Goal: Navigation & Orientation: Find specific page/section

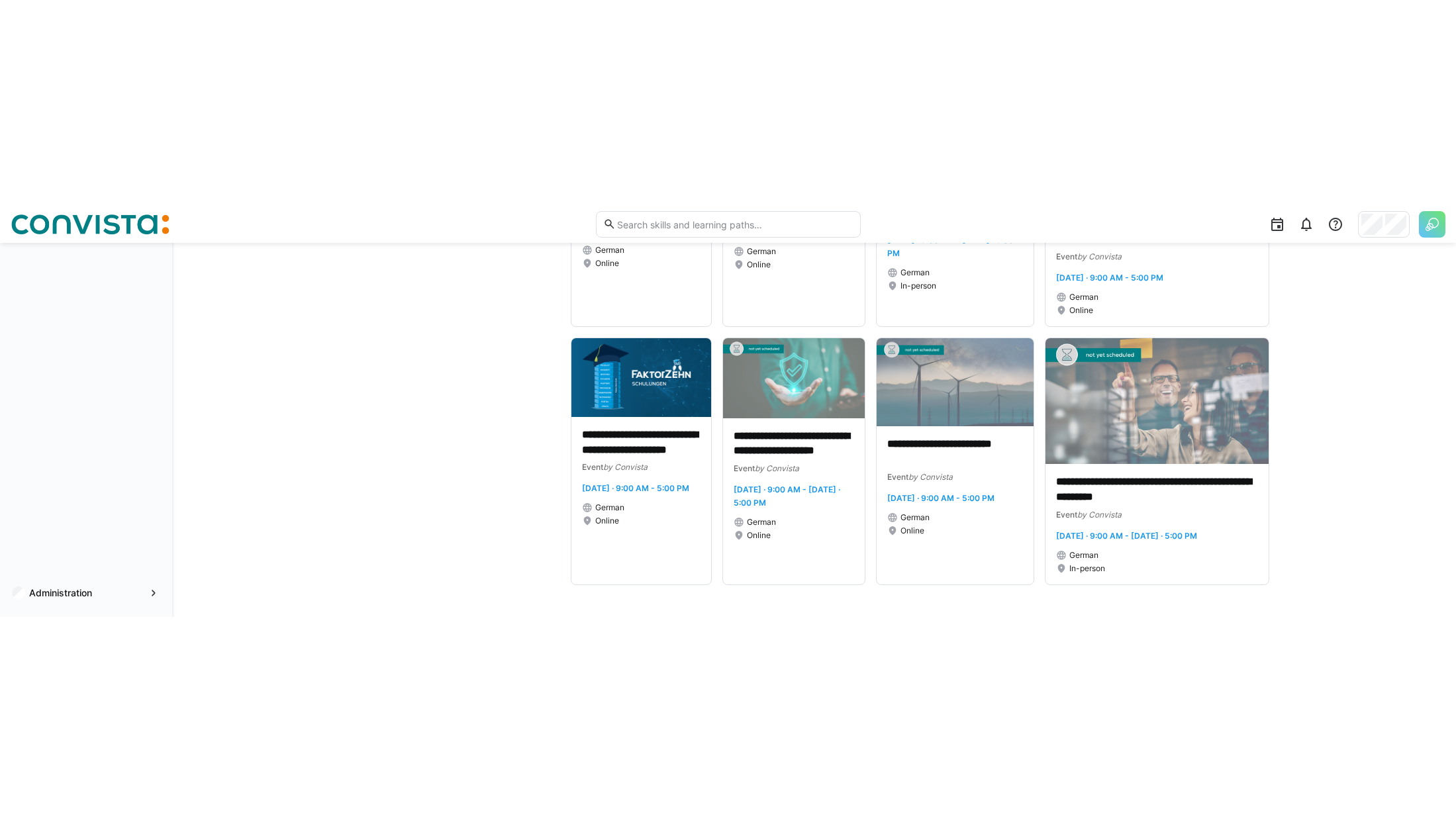
scroll to position [5820, 0]
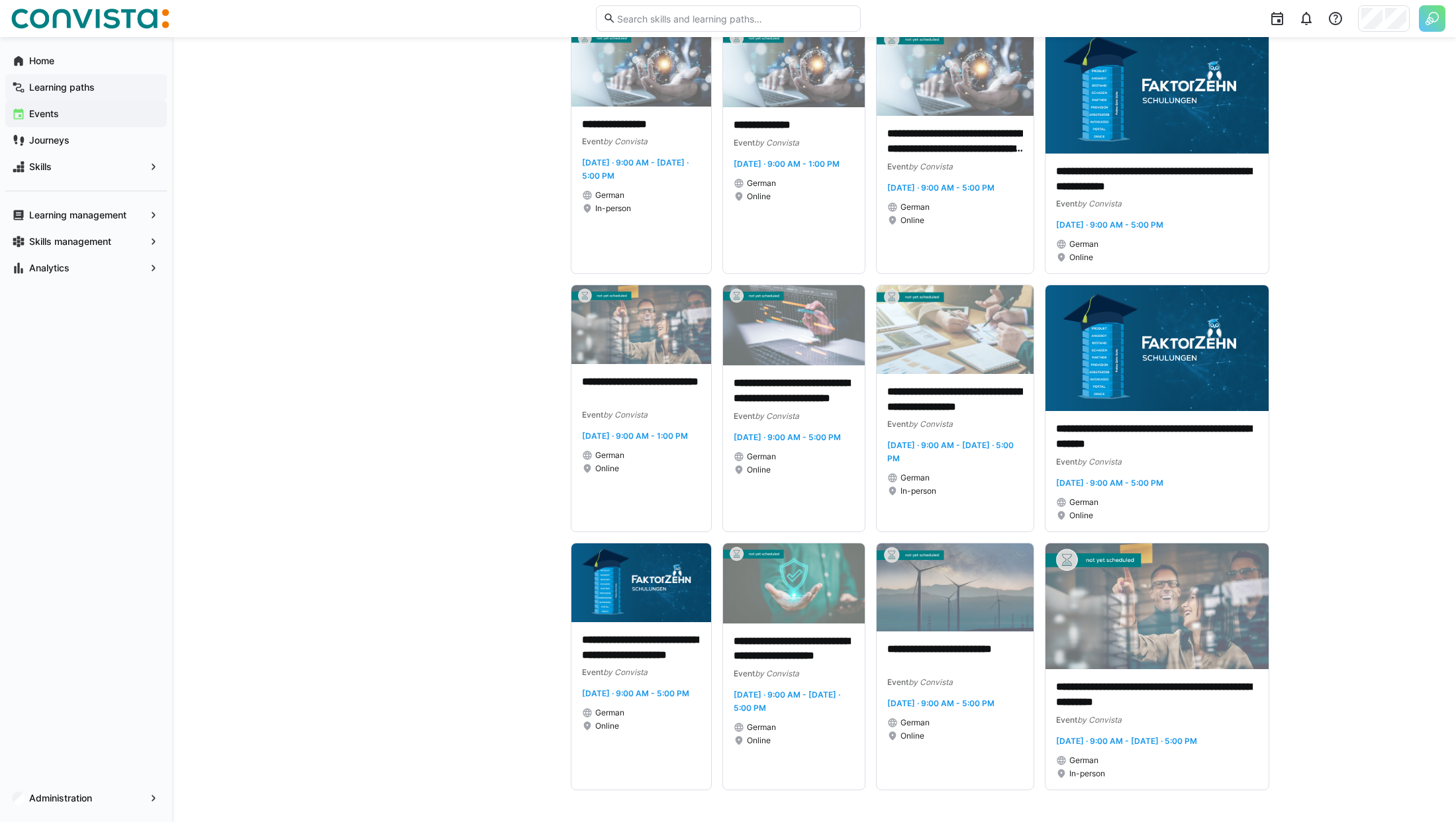
click at [111, 95] on div "Learning paths" at bounding box center [86, 87] width 162 height 26
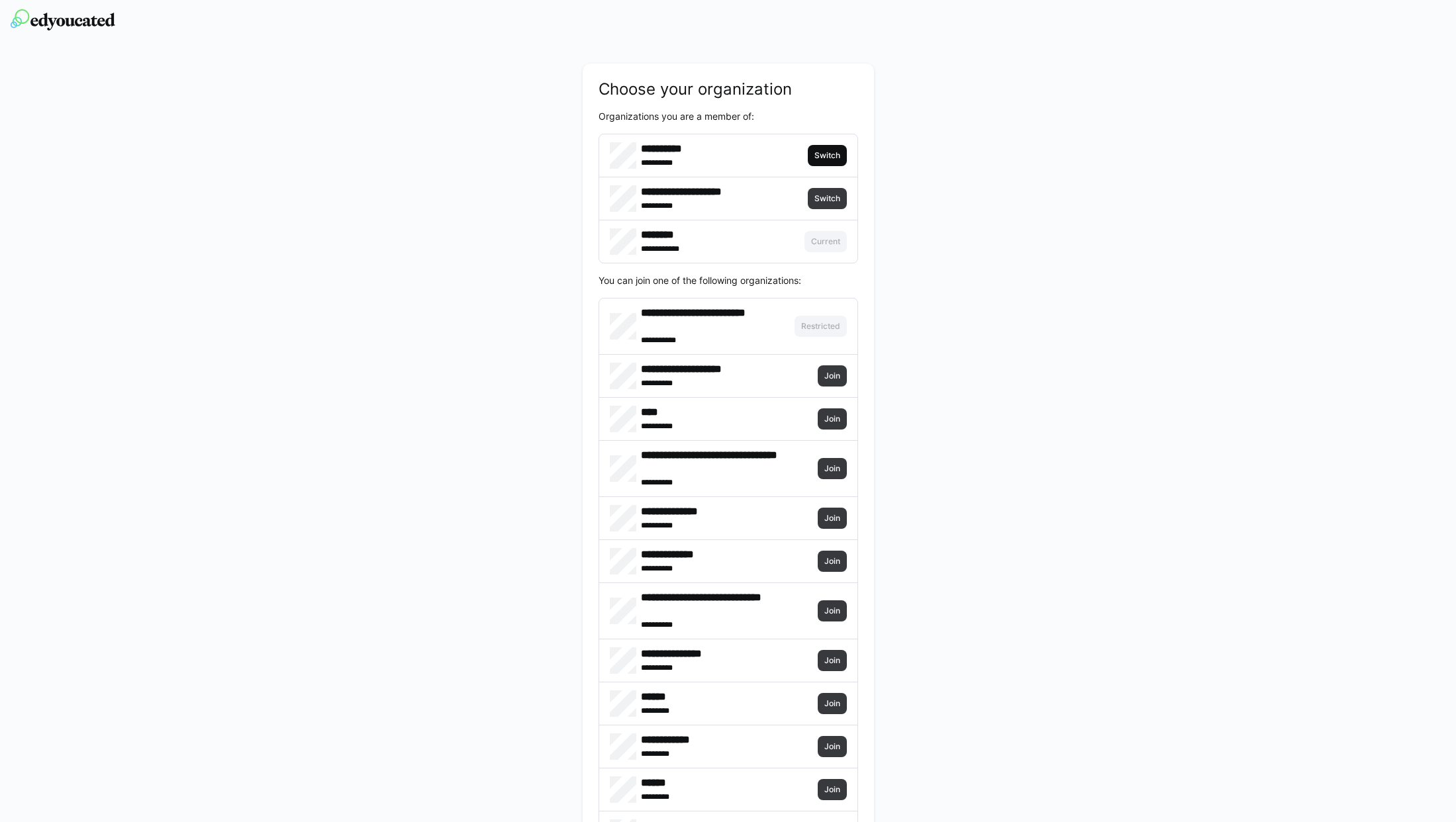
click at [833, 158] on span "Switch" at bounding box center [826, 155] width 28 height 10
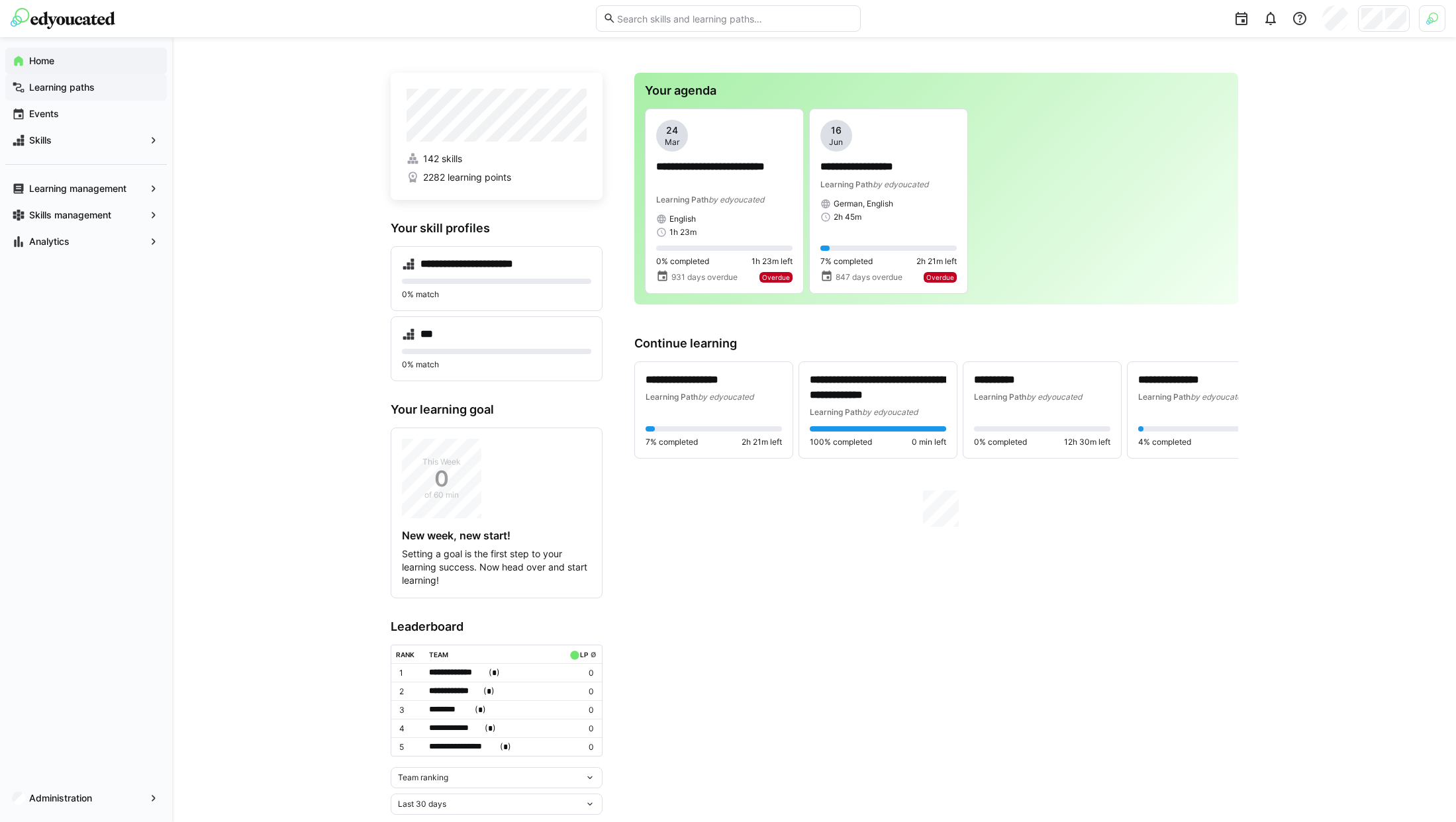
click at [0, 0] on app-navigation-label "Learning paths" at bounding box center [0, 0] width 0 height 0
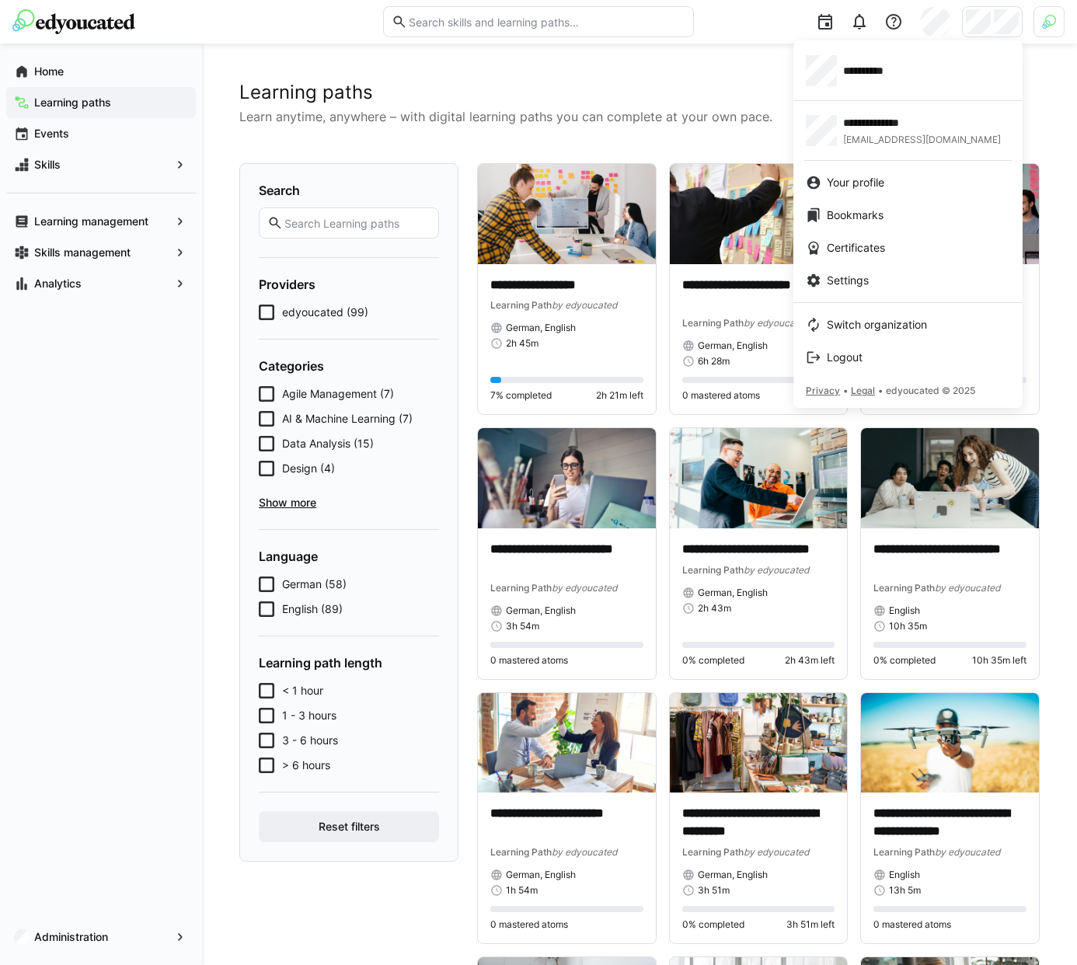
click at [1033, 24] on div at bounding box center [538, 482] width 1077 height 965
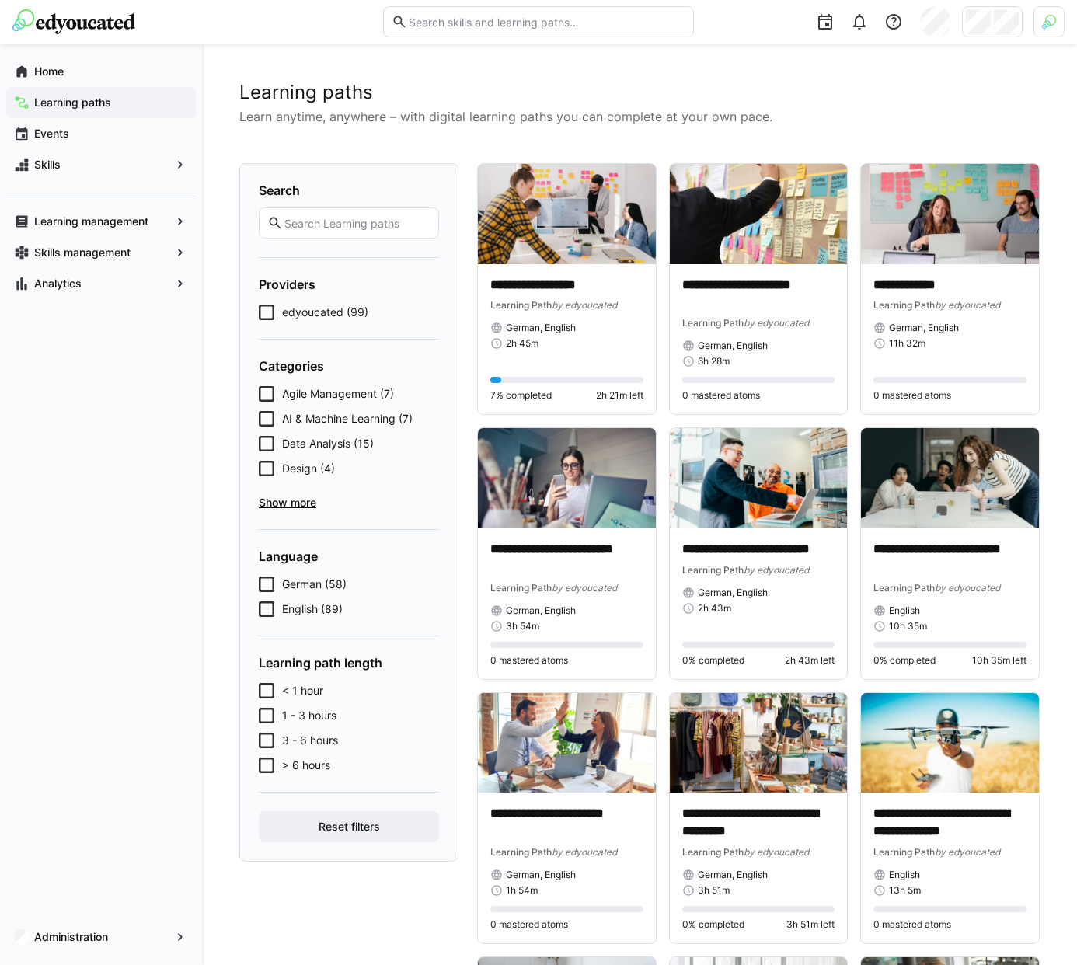
click at [1041, 23] on div at bounding box center [1048, 21] width 31 height 31
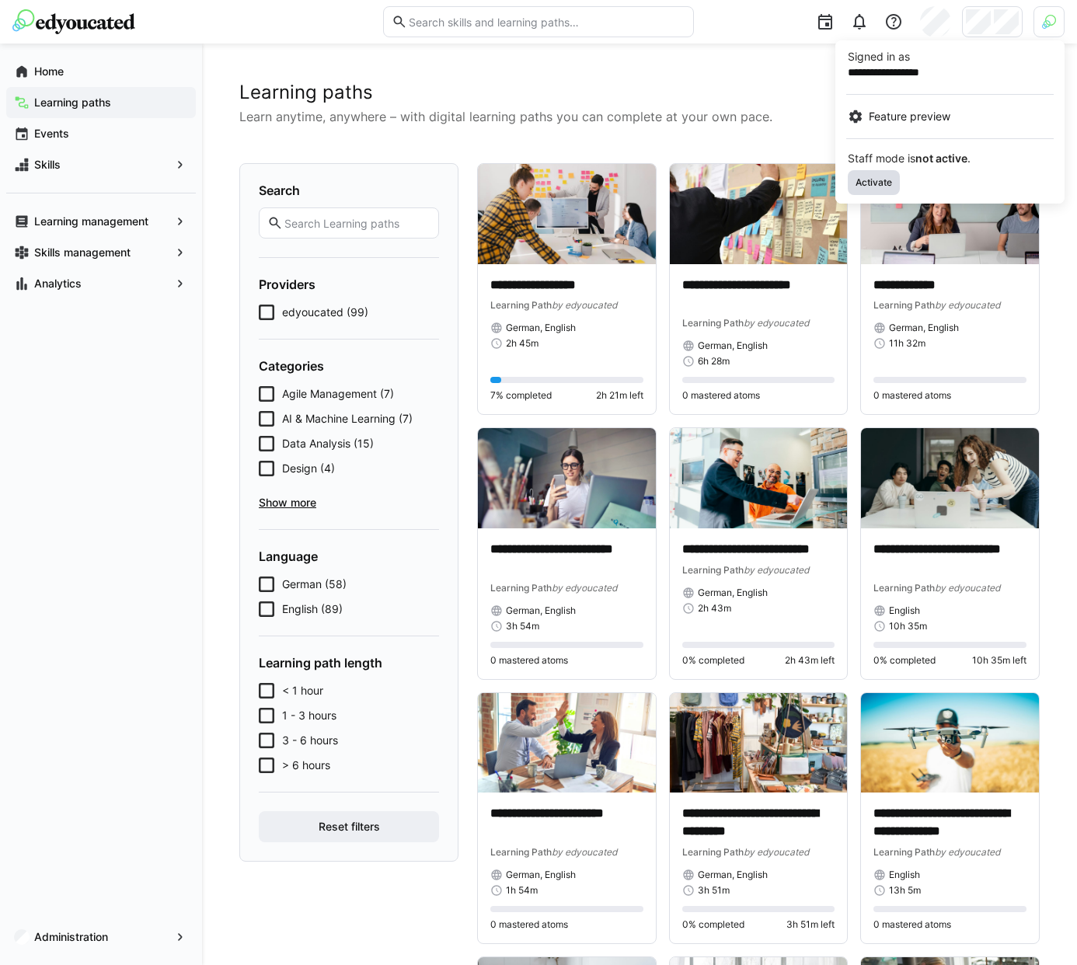
click at [853, 186] on span "Activate" at bounding box center [874, 182] width 52 height 25
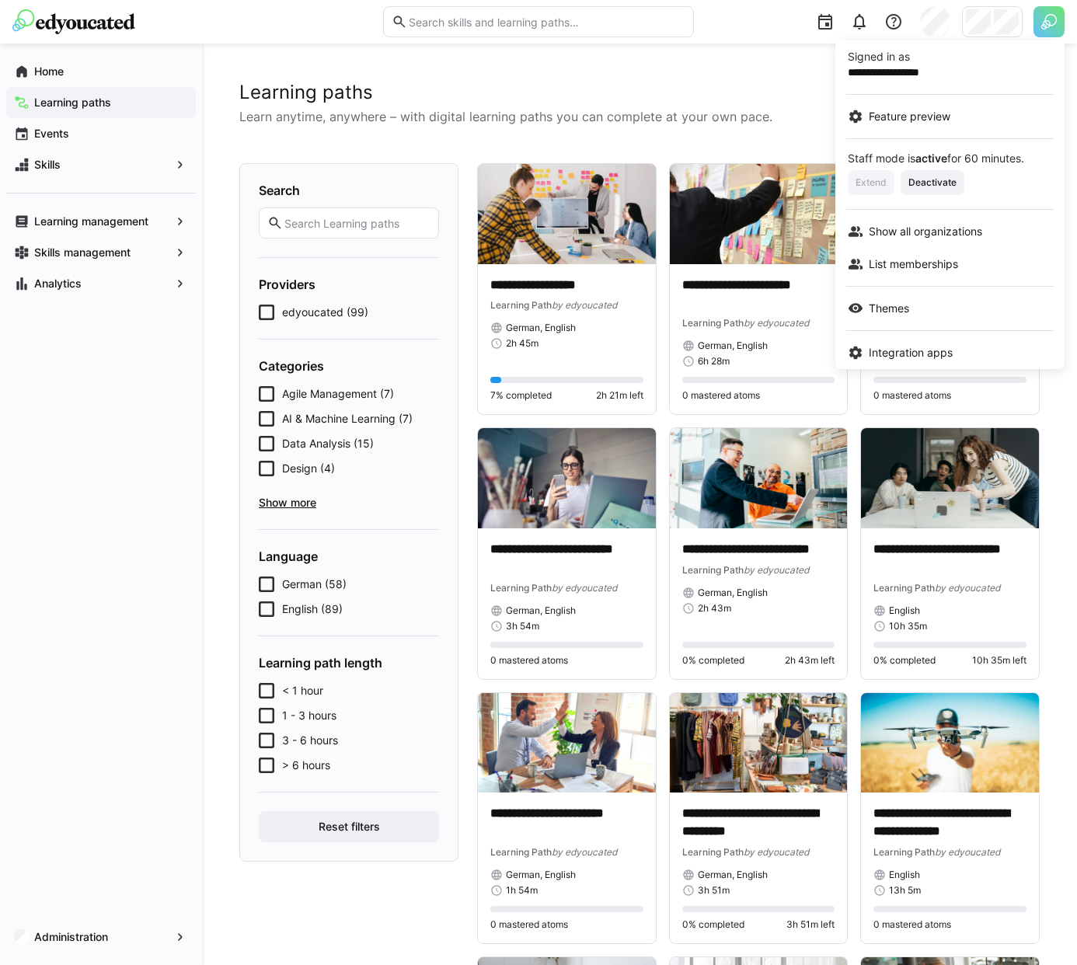
click at [810, 78] on div at bounding box center [538, 482] width 1077 height 965
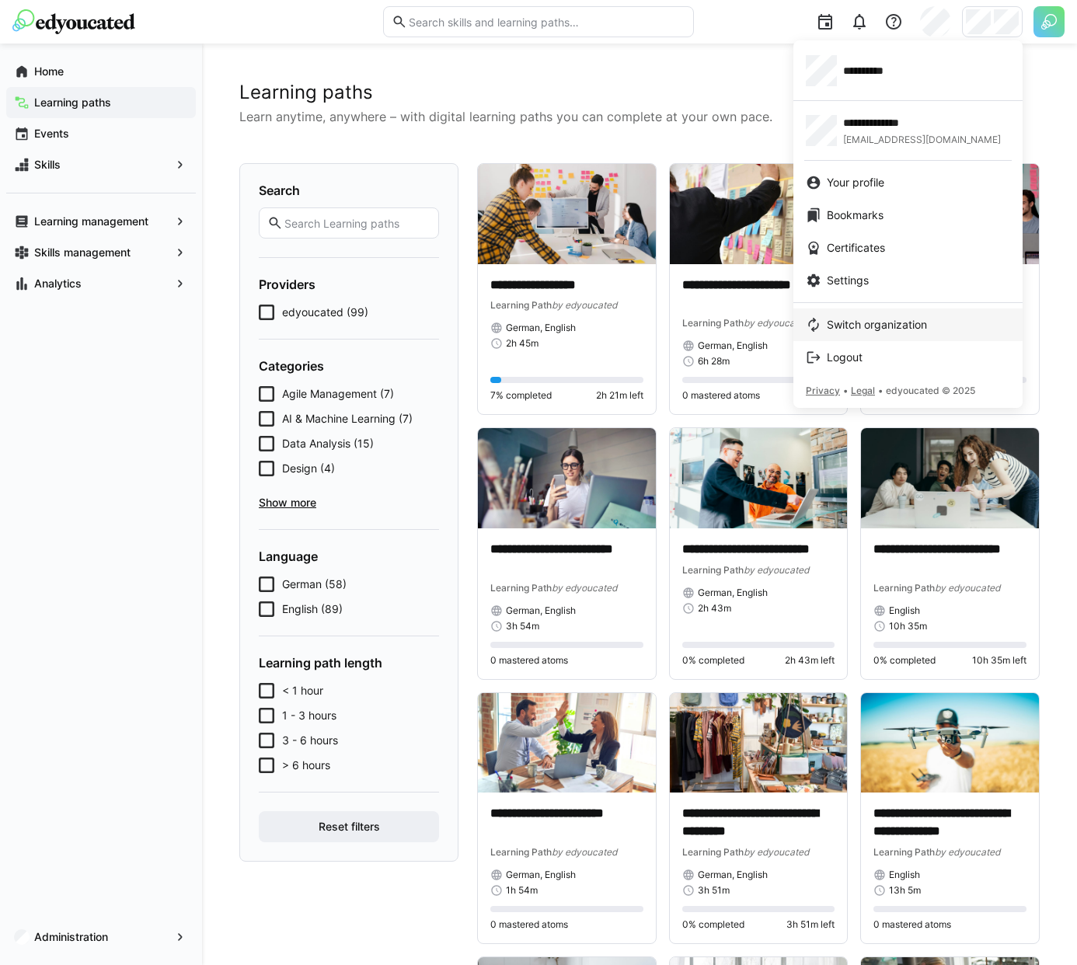
click at [866, 312] on link "Switch organization" at bounding box center [907, 324] width 229 height 33
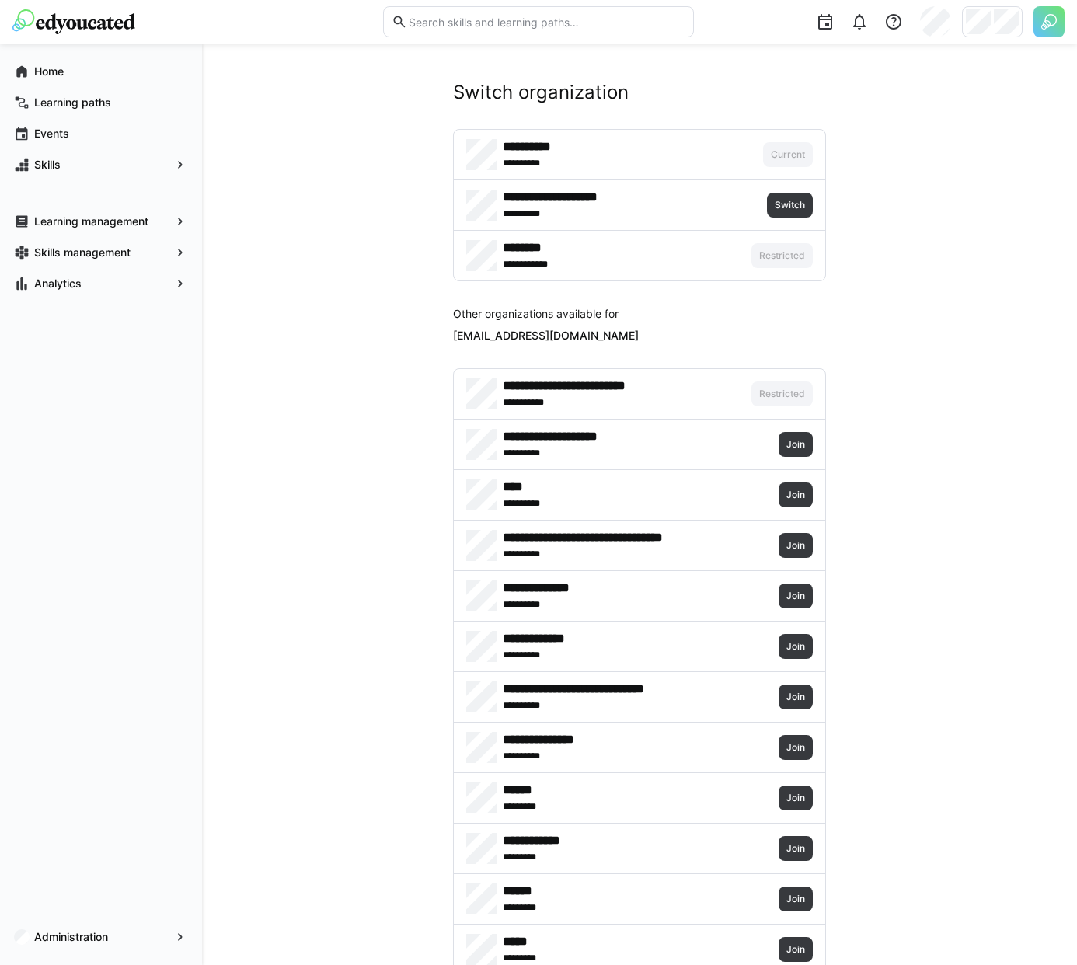
click at [0, 0] on app-navigation-label "Learning paths" at bounding box center [0, 0] width 0 height 0
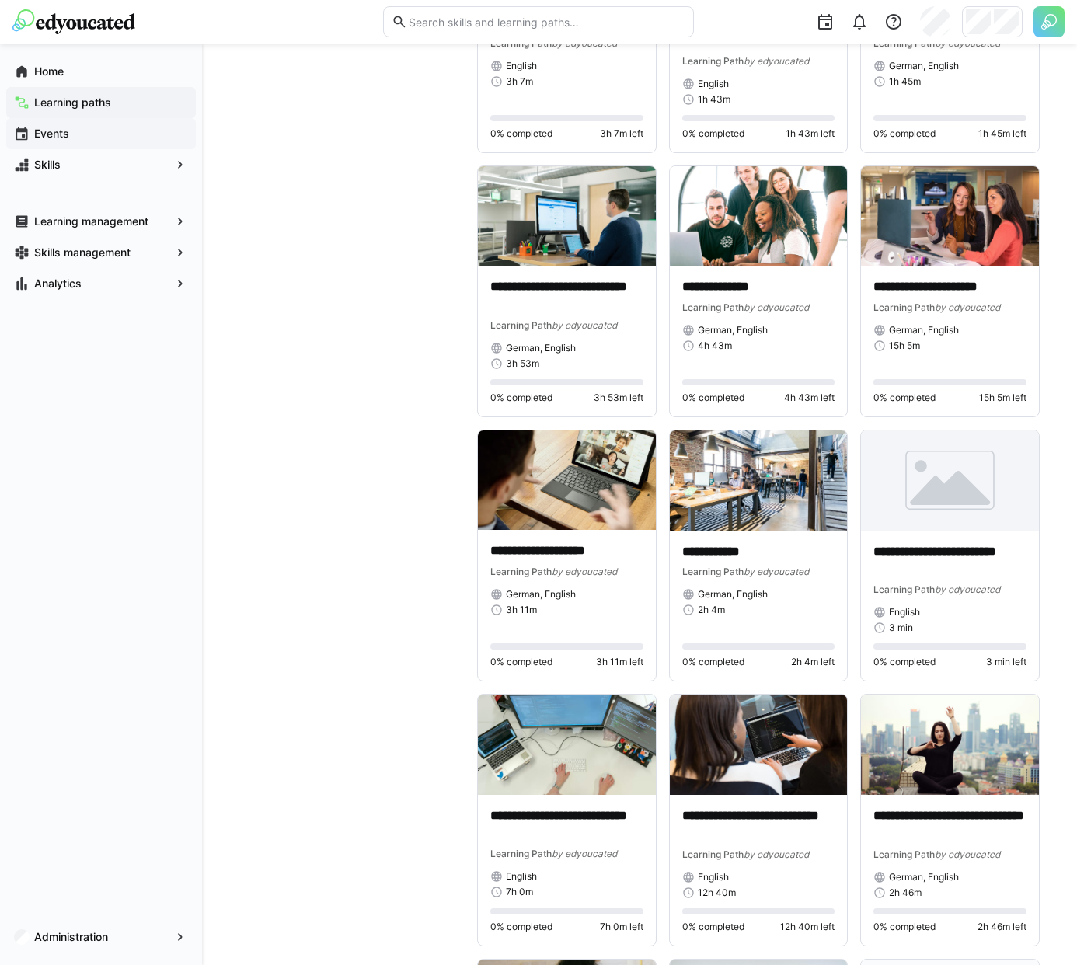
scroll to position [3659, 0]
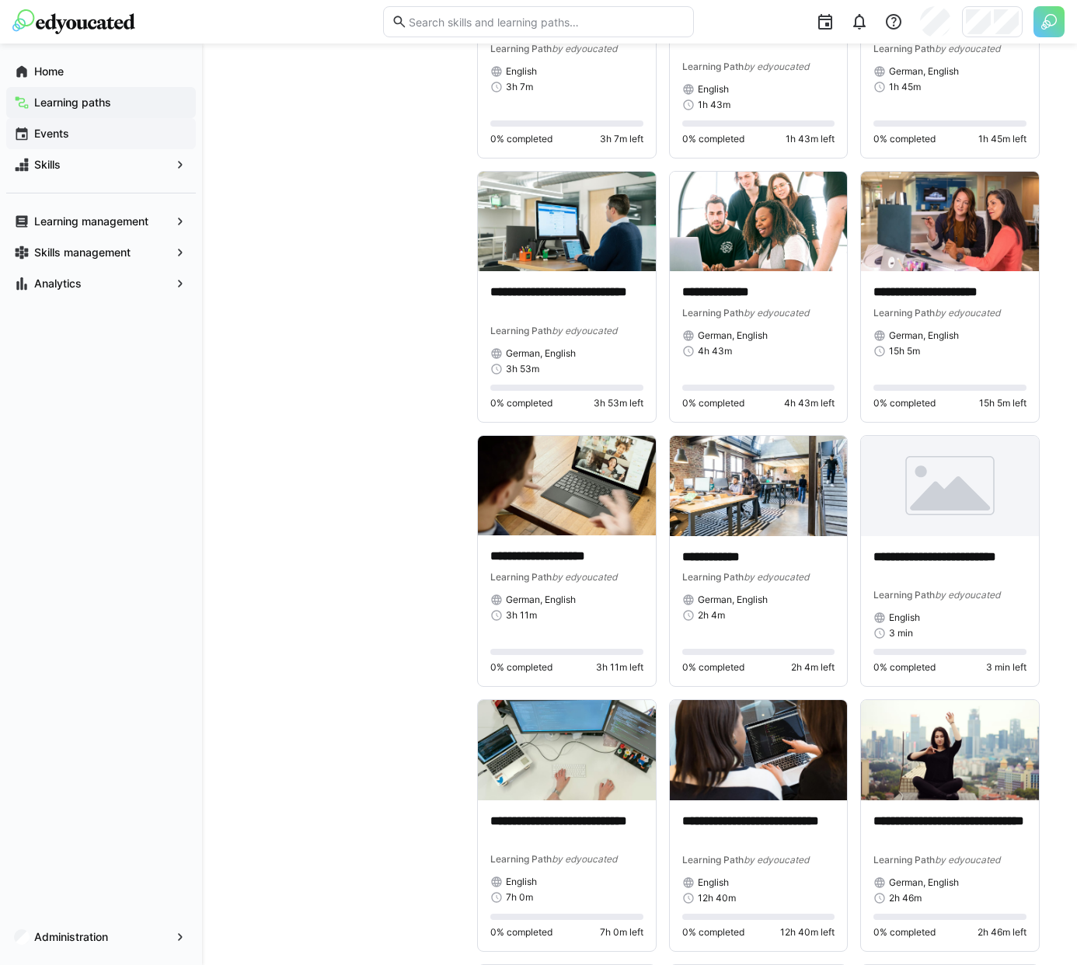
click at [151, 132] on span "Events" at bounding box center [110, 134] width 156 height 16
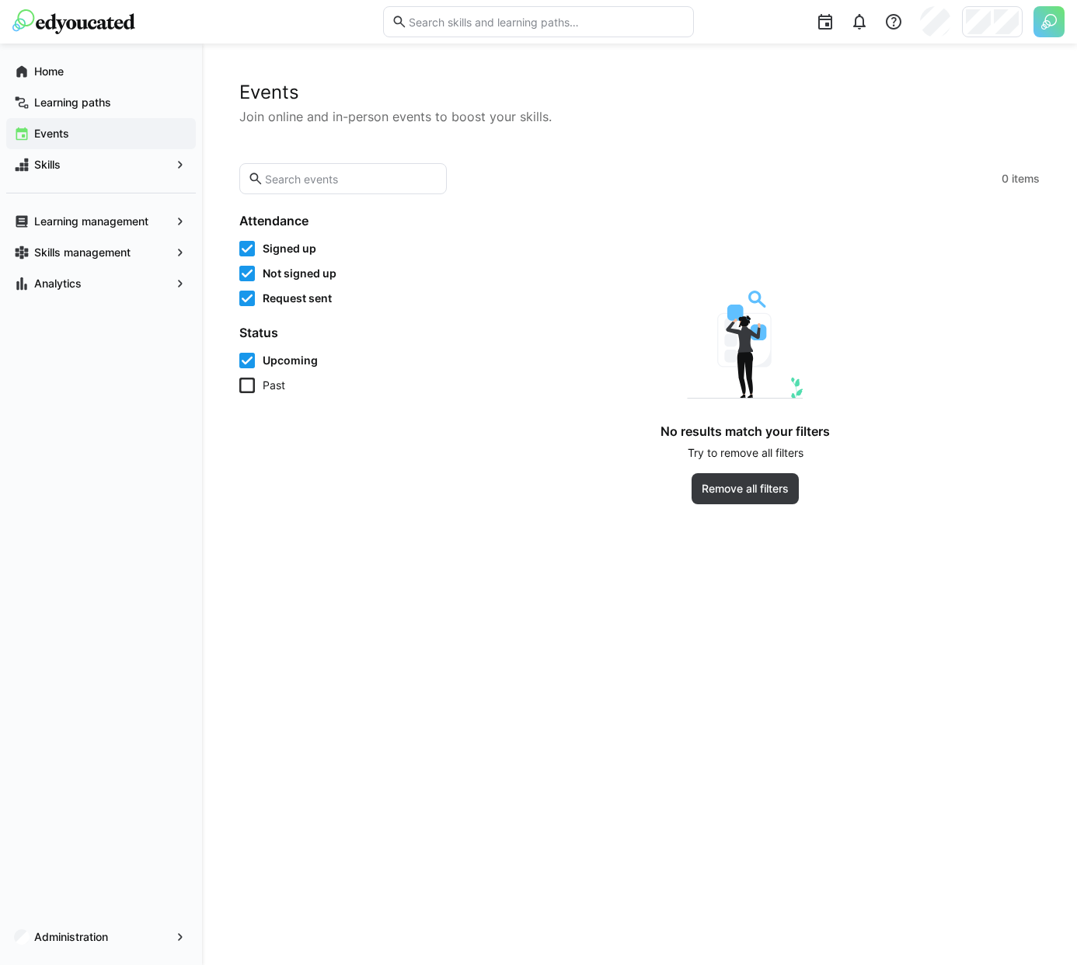
click at [278, 385] on span "Past" at bounding box center [274, 386] width 23 height 16
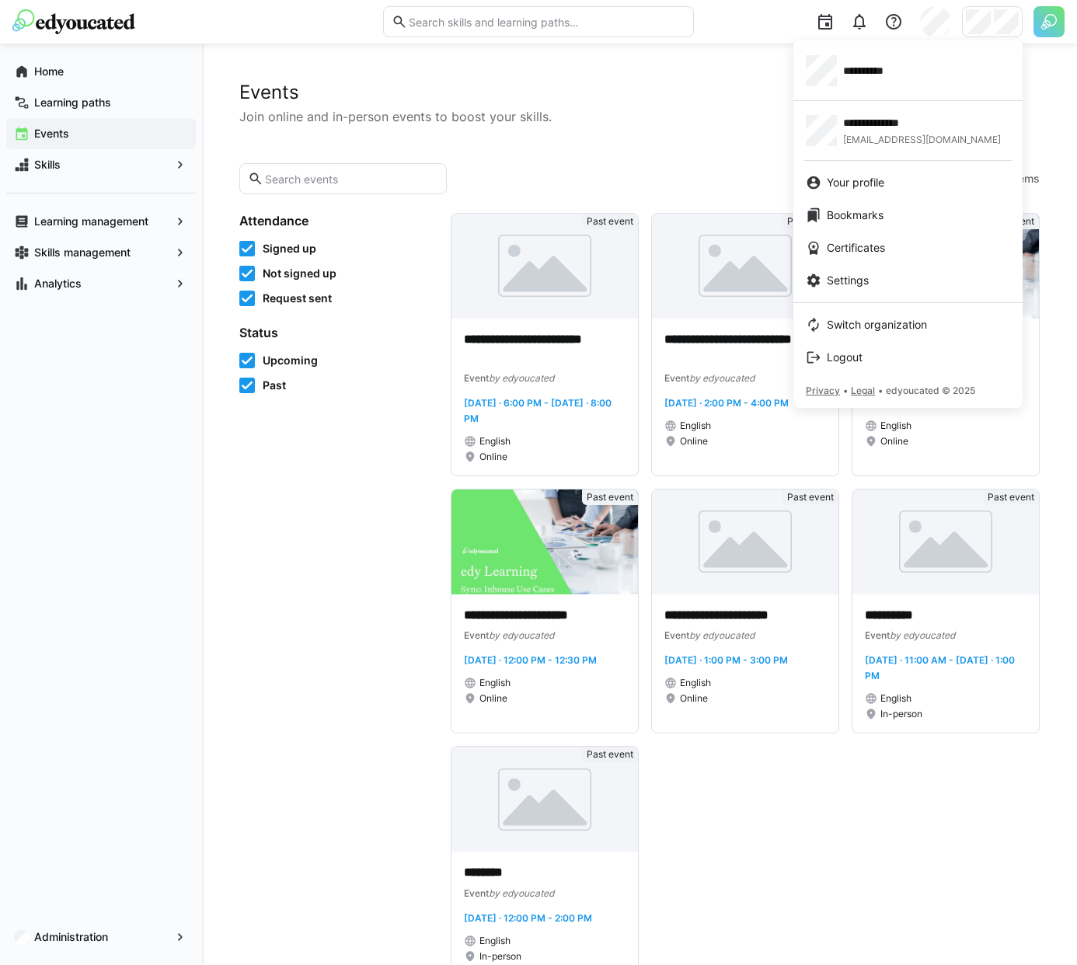
click at [1053, 37] on div at bounding box center [538, 482] width 1077 height 965
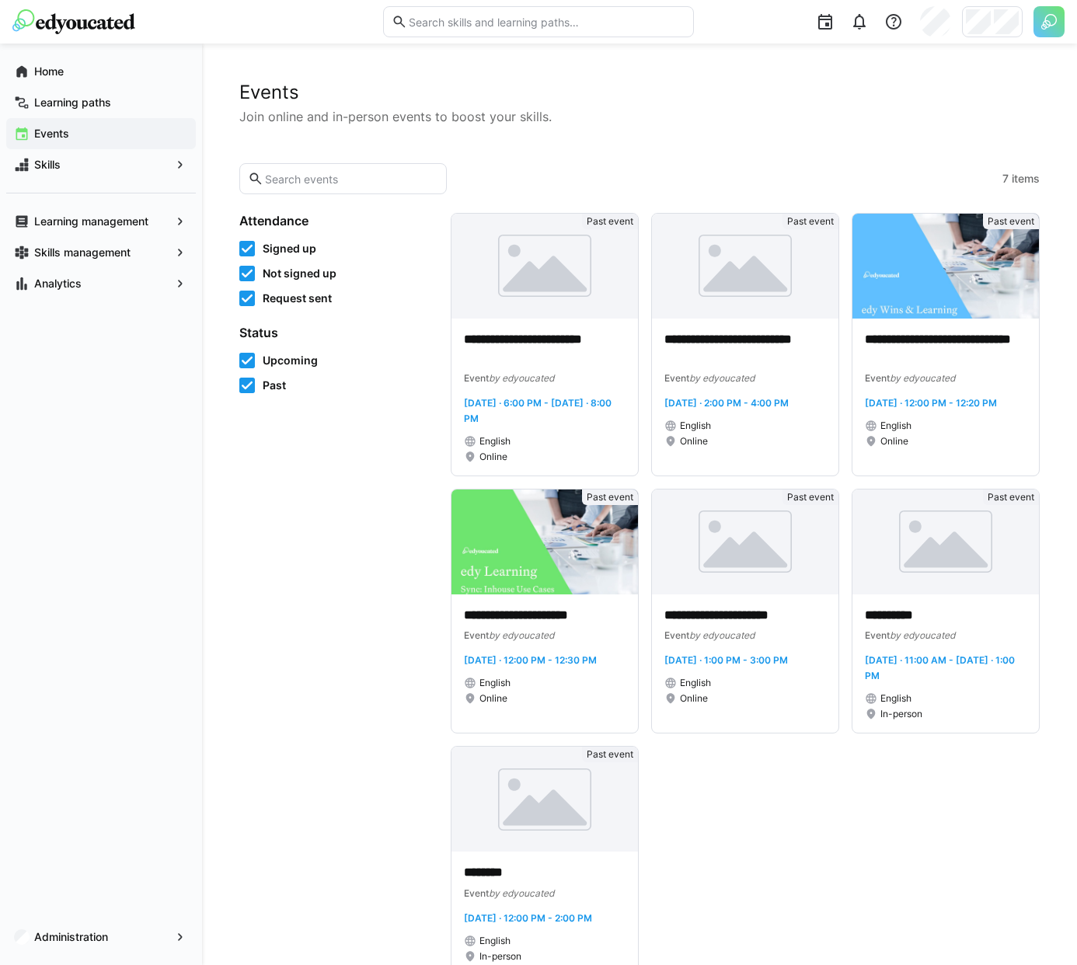
click at [1056, 30] on img at bounding box center [1048, 21] width 31 height 31
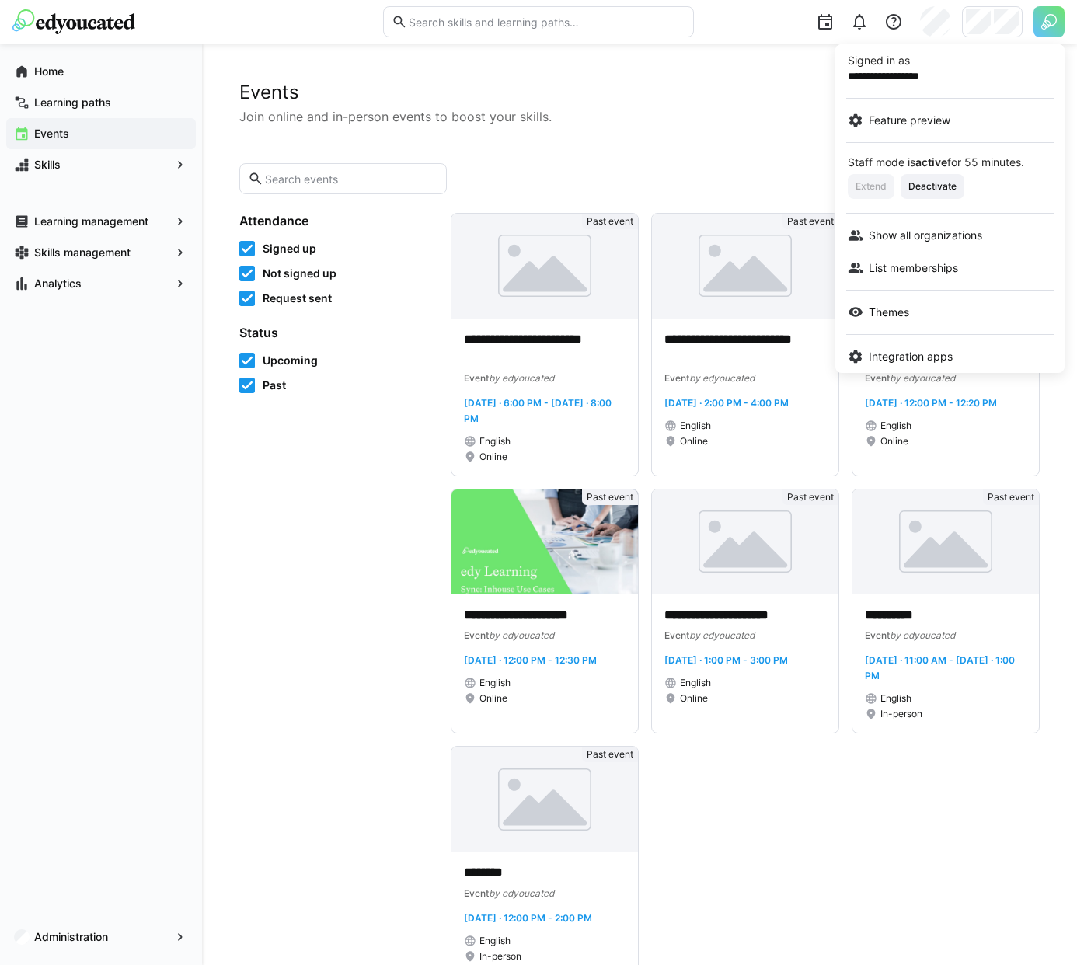
click at [980, 18] on div at bounding box center [538, 482] width 1077 height 965
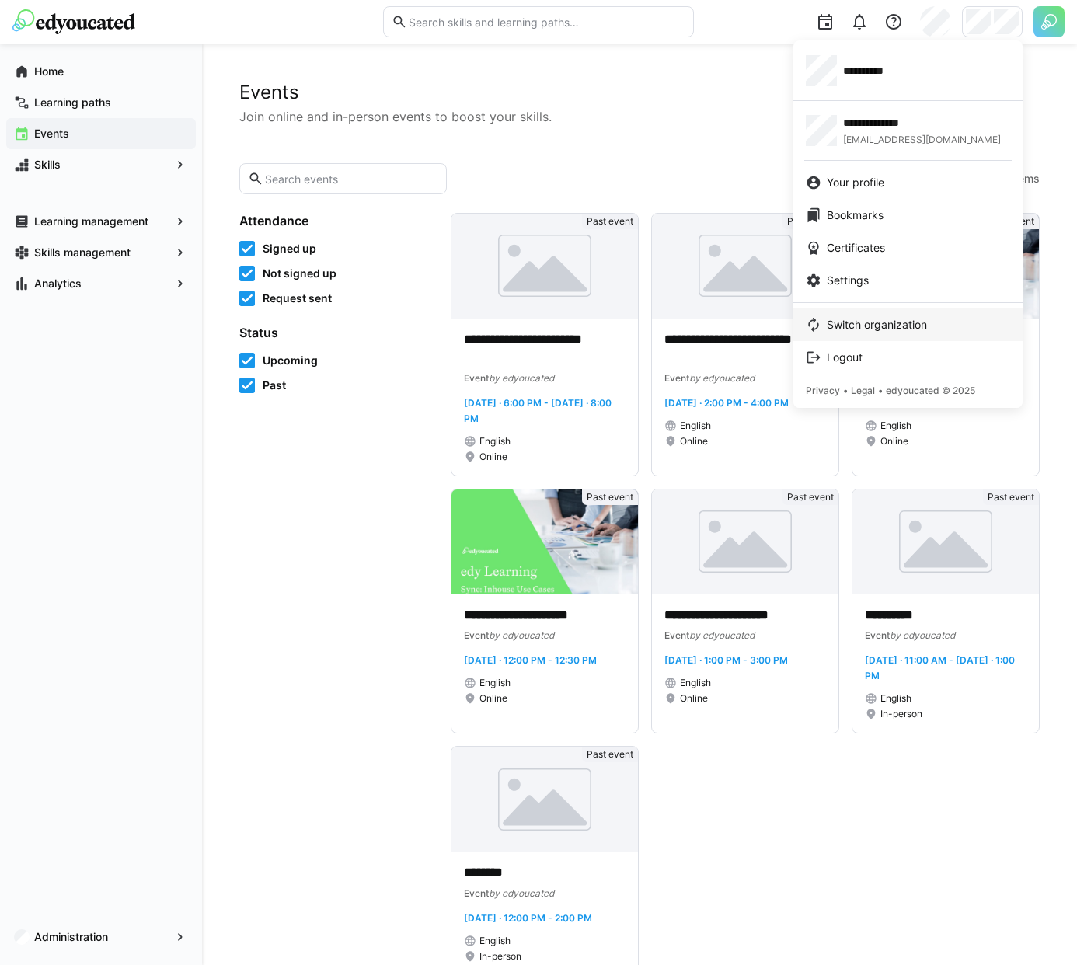
click at [845, 327] on span "Switch organization" at bounding box center [877, 325] width 100 height 16
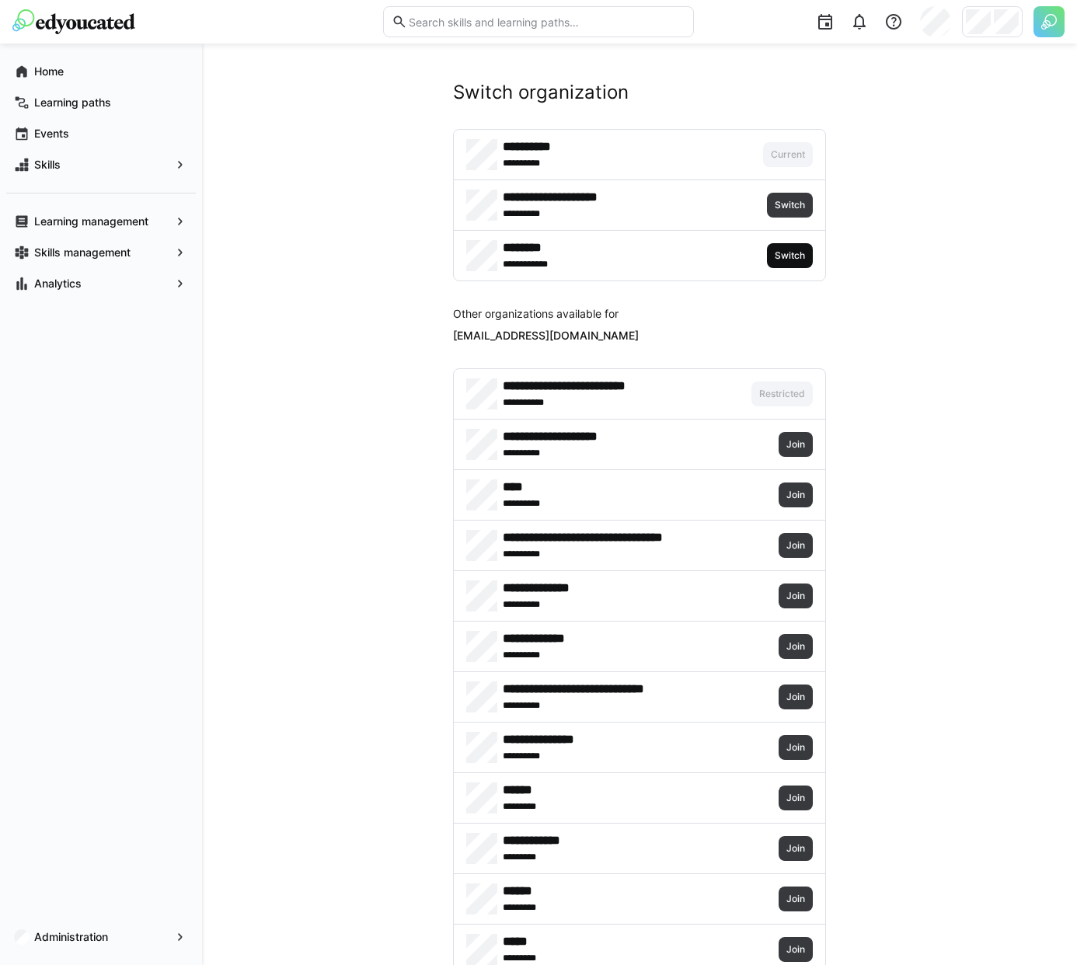
click at [792, 263] on span "Switch" at bounding box center [790, 255] width 46 height 25
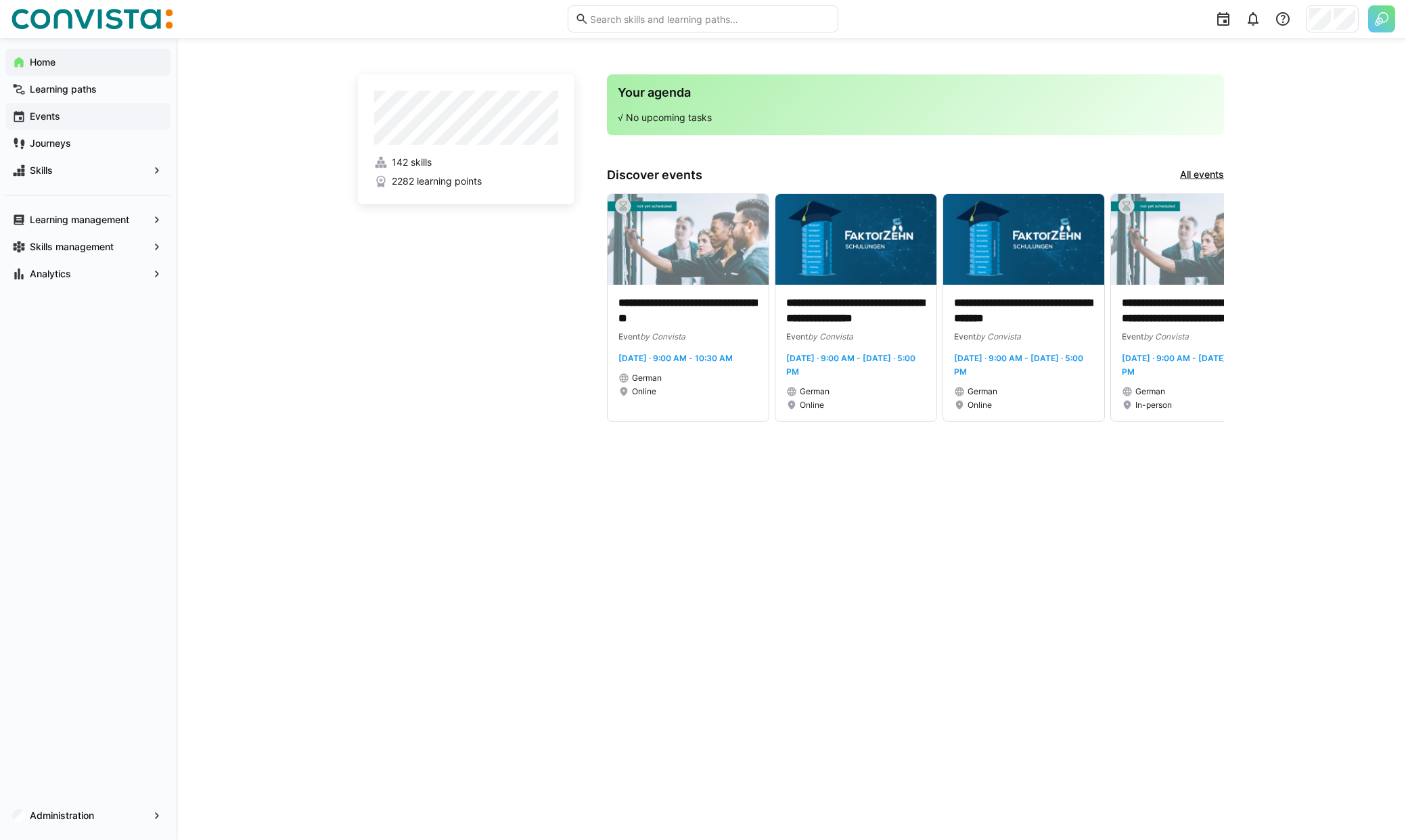
click at [77, 106] on div "Events" at bounding box center [88, 116] width 165 height 27
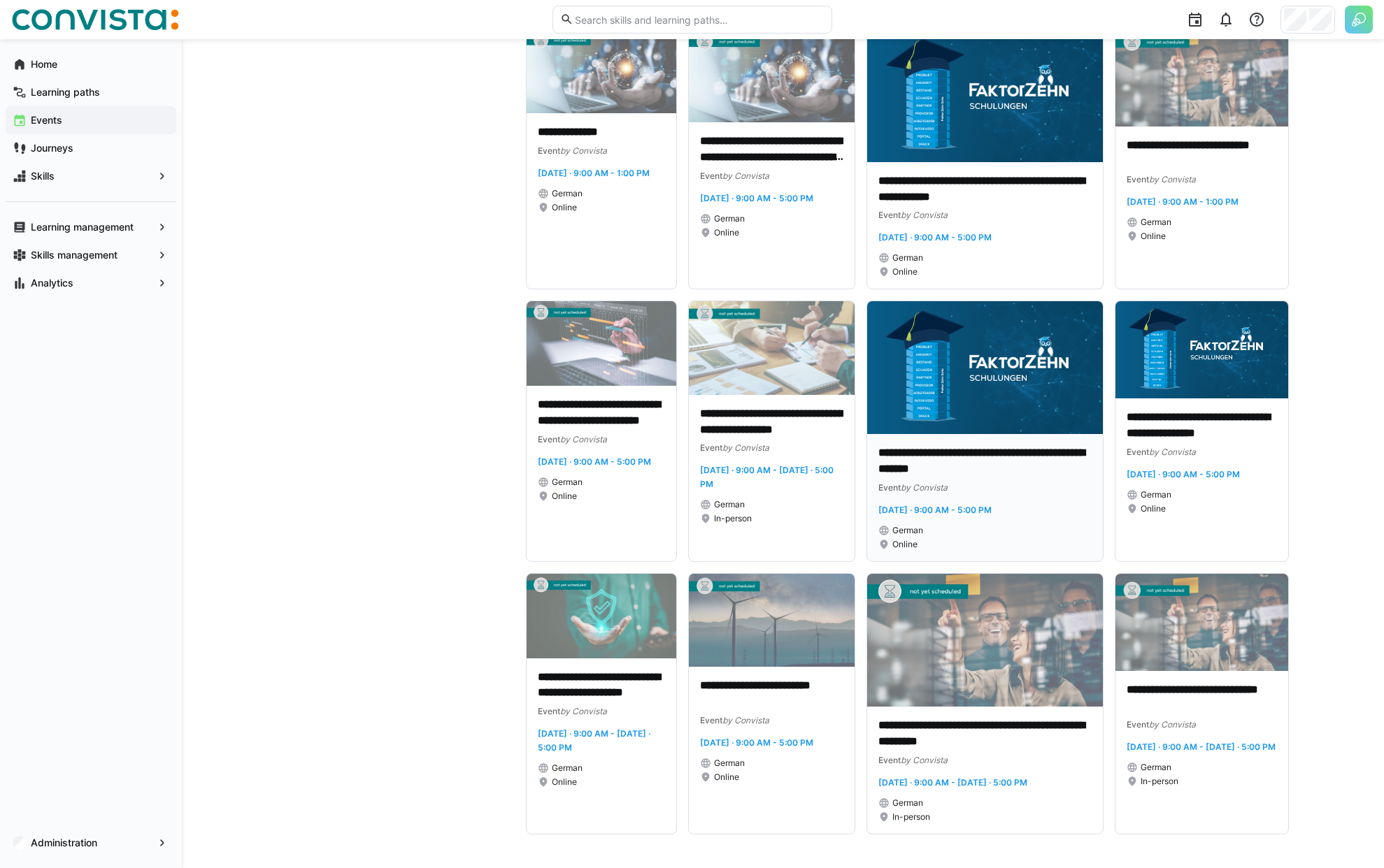
scroll to position [6146, 0]
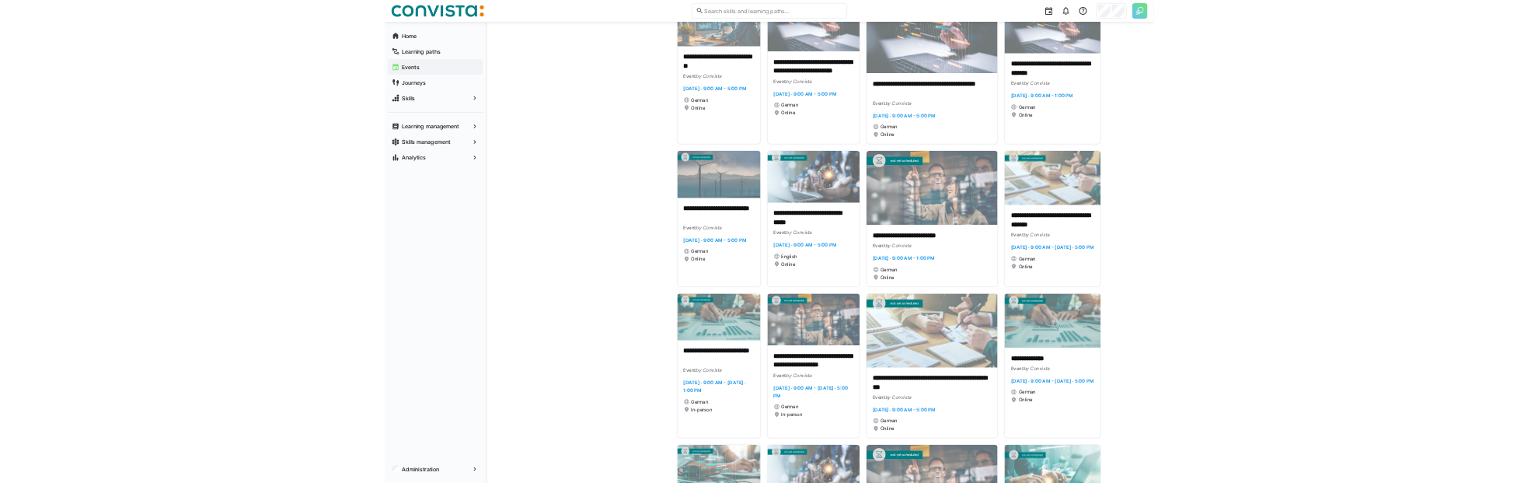
scroll to position [0, 0]
